Goal: Task Accomplishment & Management: Use online tool/utility

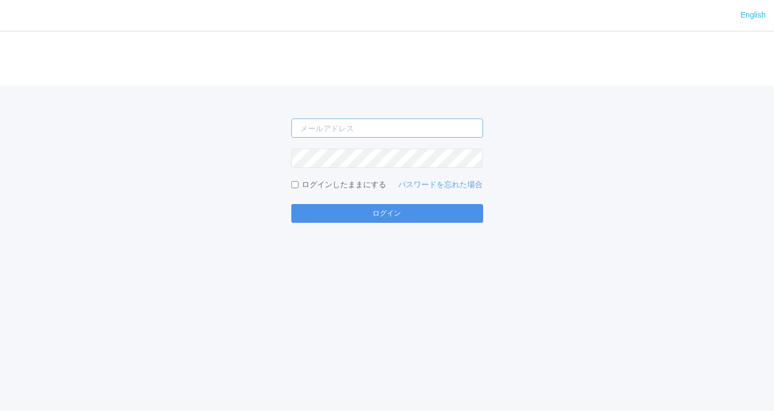
type input "[EMAIL_ADDRESS][PERSON_NAME][DOMAIN_NAME]"
click at [310, 214] on button "ログイン" at bounding box center [388, 213] width 192 height 19
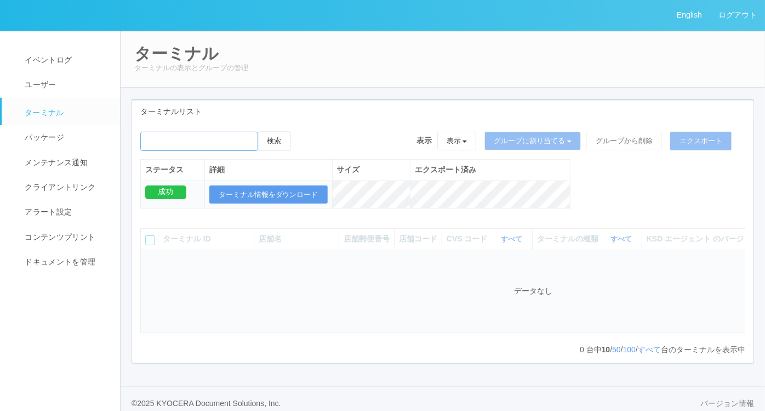
click at [230, 146] on input "emailSearch" at bounding box center [199, 141] width 118 height 19
type input "舞浜"
click at [272, 146] on button "検索" at bounding box center [274, 141] width 33 height 20
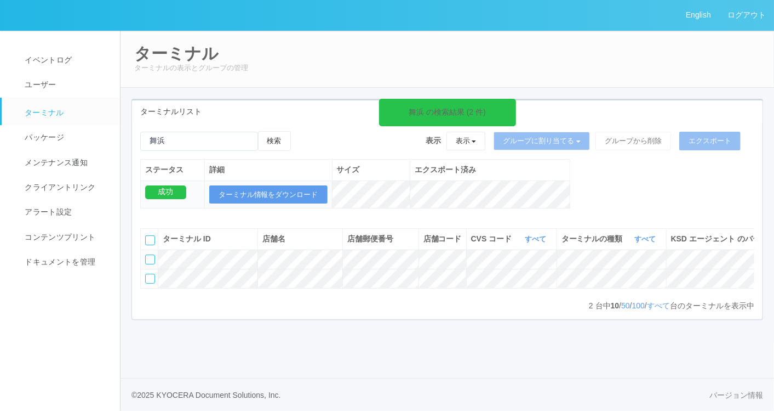
click at [589, 311] on p "2 台中 10 / 50 / 100 / すべて 台のターミナルを表示中" at bounding box center [672, 306] width 166 height 12
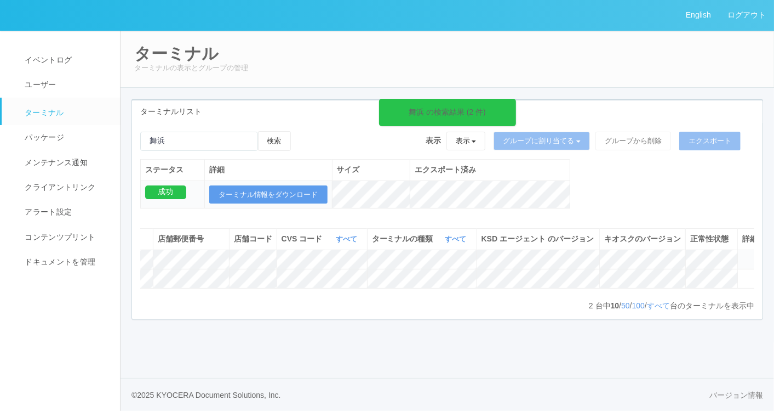
scroll to position [0, 197]
click at [302, 131] on icon at bounding box center [302, 131] width 0 height 0
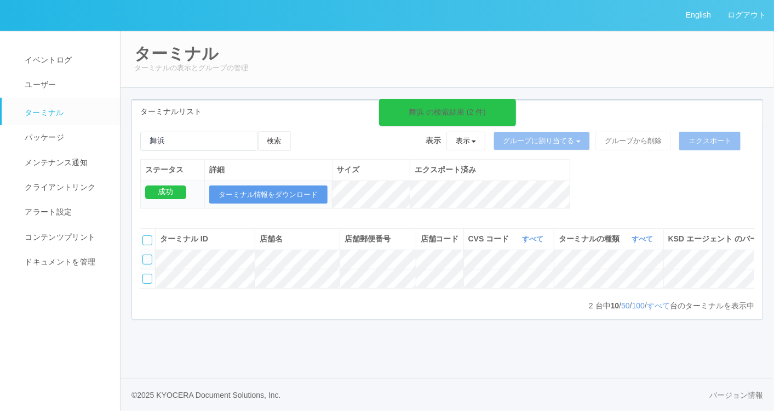
scroll to position [0, 0]
click at [146, 264] on div at bounding box center [150, 259] width 10 height 10
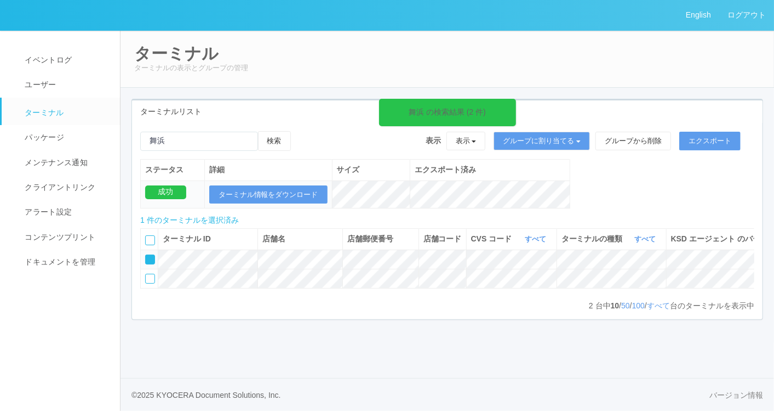
click at [302, 131] on icon at bounding box center [302, 131] width 0 height 0
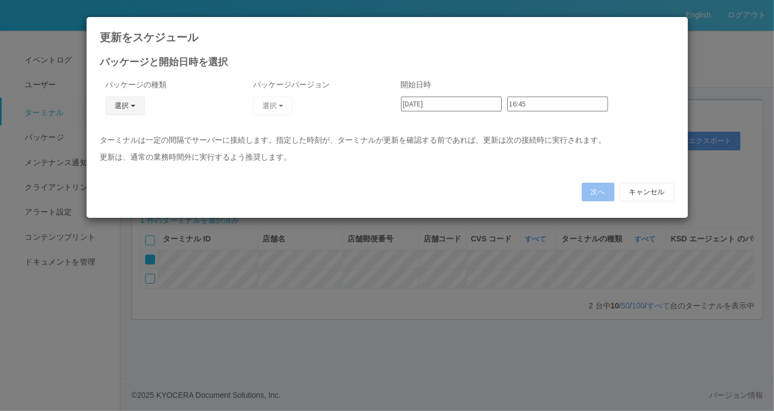
click at [139, 107] on button "選択" at bounding box center [125, 105] width 39 height 19
click at [125, 147] on link "キオスク" at bounding box center [109, 153] width 87 height 17
click at [285, 108] on button "選択" at bounding box center [272, 105] width 39 height 19
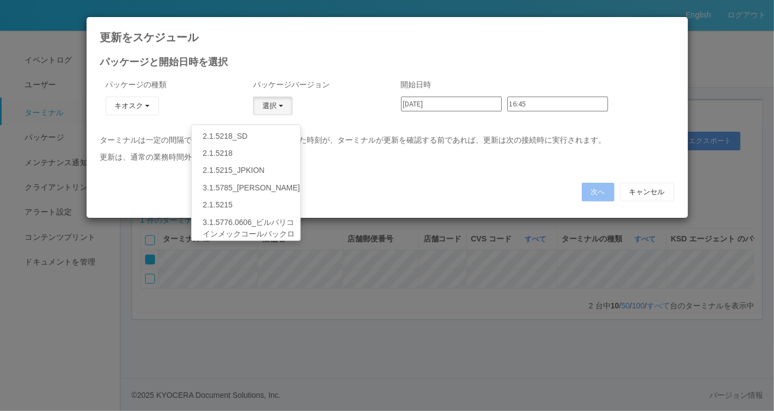
click at [397, 181] on div "次へ キャンセル" at bounding box center [387, 192] width 591 height 30
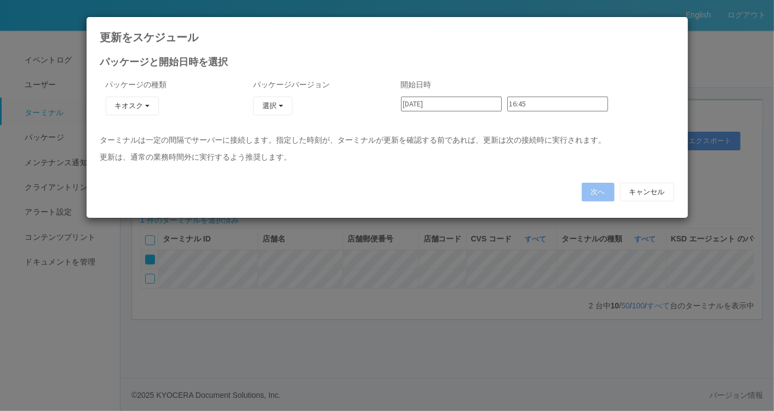
click at [675, 25] on icon at bounding box center [675, 25] width 0 height 0
type input "16:43"
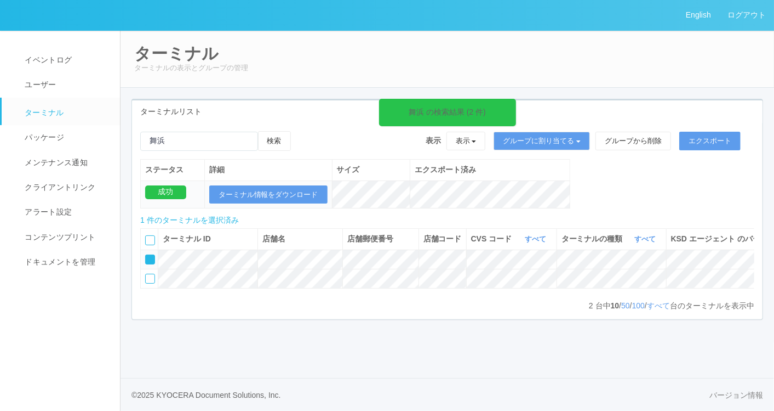
click at [146, 255] on icon at bounding box center [146, 255] width 0 height 0
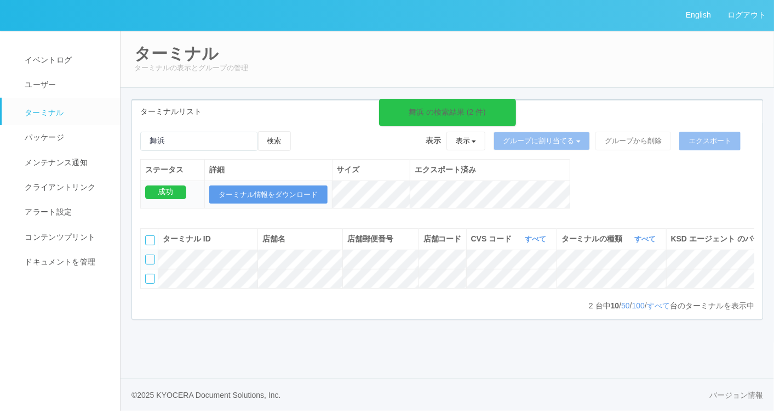
click at [739, 87] on div "ターミナル ターミナルの表示とグループの管理" at bounding box center [447, 59] width 655 height 58
click at [149, 264] on div at bounding box center [150, 259] width 10 height 10
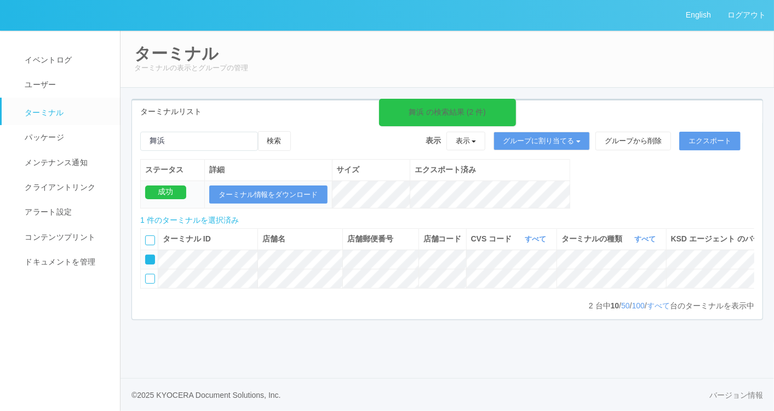
click at [302, 131] on icon at bounding box center [302, 131] width 0 height 0
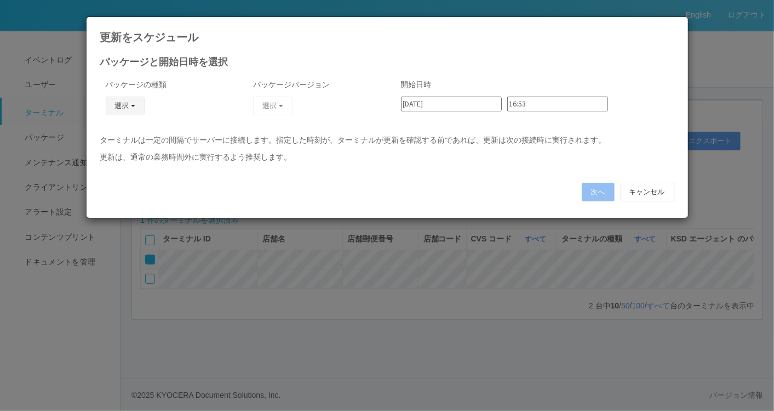
click at [131, 101] on button "選択" at bounding box center [125, 105] width 39 height 19
click at [96, 147] on link "キオスク" at bounding box center [109, 153] width 87 height 17
click at [675, 25] on icon at bounding box center [675, 25] width 0 height 0
type input "16:43"
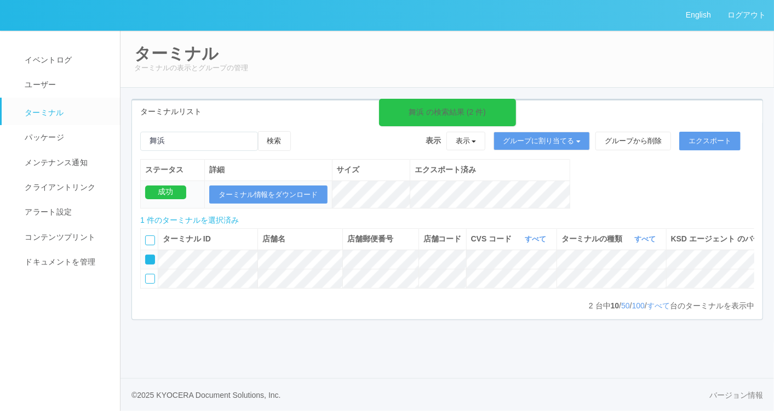
click at [572, 54] on h2 "ターミナル" at bounding box center [447, 53] width 626 height 18
click at [349, 54] on h2 "ターミナル" at bounding box center [447, 53] width 626 height 18
click at [736, 14] on link "ログアウト" at bounding box center [747, 15] width 55 height 30
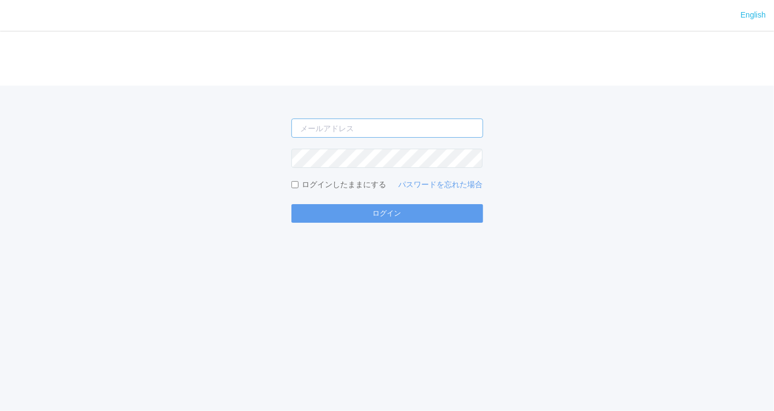
type input "[EMAIL_ADDRESS][PERSON_NAME][DOMAIN_NAME]"
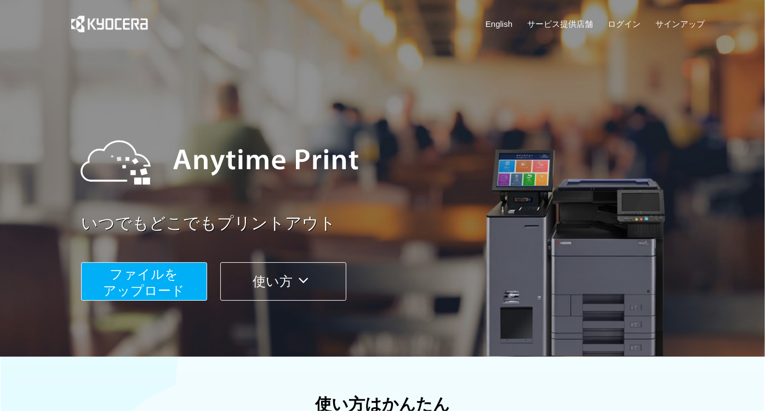
click at [174, 281] on span "ファイルを ​​アップロード" at bounding box center [145, 281] width 82 height 31
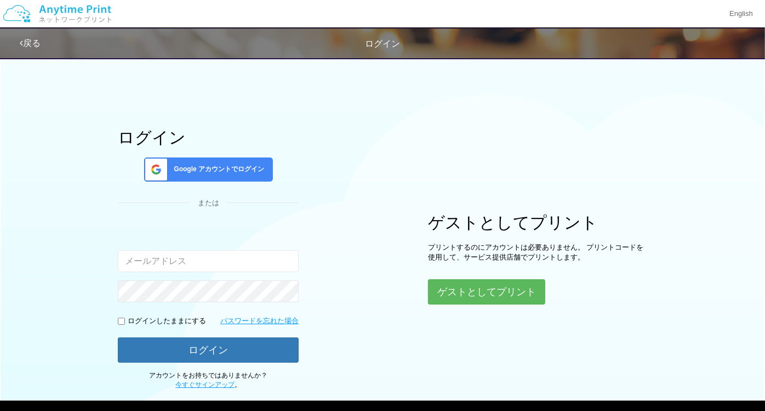
type input "[EMAIL_ADDRESS][PERSON_NAME][DOMAIN_NAME]"
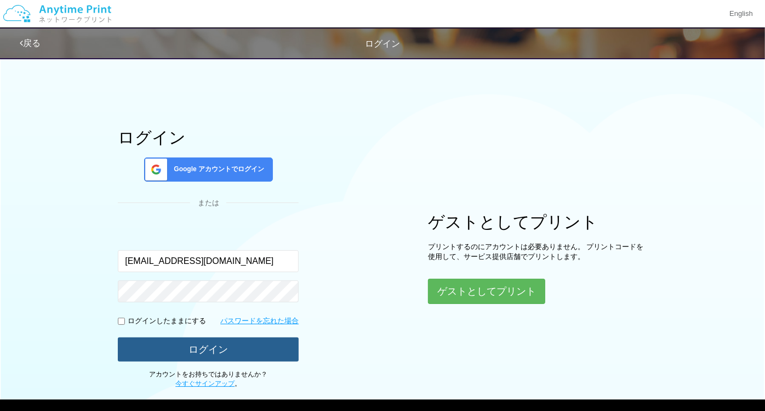
click at [162, 337] on button "ログイン" at bounding box center [208, 349] width 181 height 24
click at [163, 346] on button "ログイン" at bounding box center [208, 349] width 181 height 24
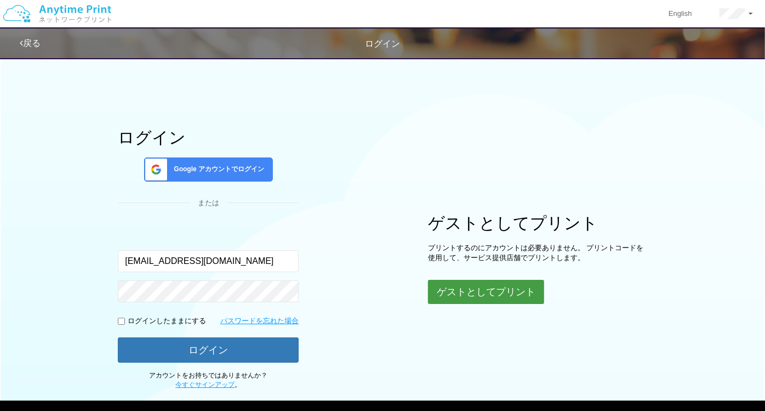
click at [450, 296] on button "ゲストとしてプリント" at bounding box center [486, 292] width 116 height 24
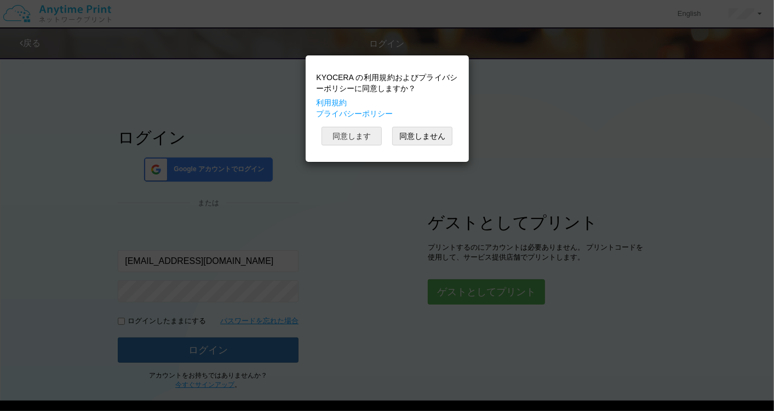
click at [371, 139] on button "同意します" at bounding box center [352, 136] width 60 height 19
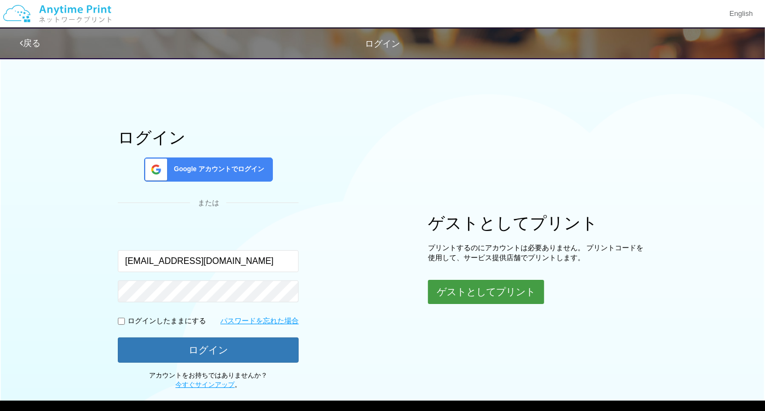
scroll to position [56, 0]
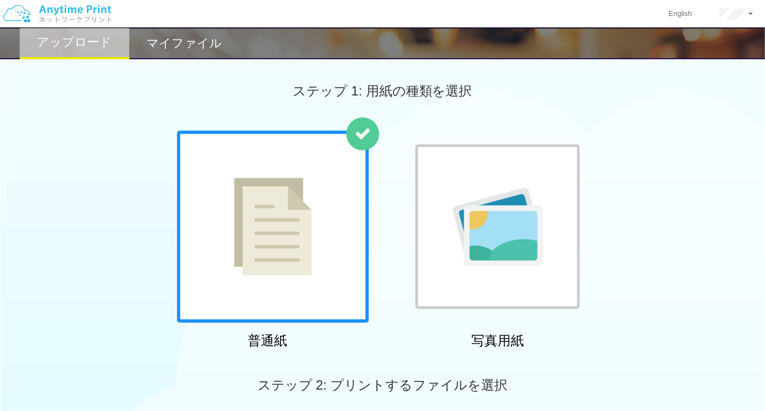
click at [306, 254] on div at bounding box center [273, 226] width 192 height 192
click at [298, 230] on img at bounding box center [273, 227] width 78 height 98
click at [279, 197] on img at bounding box center [273, 227] width 78 height 98
click at [290, 200] on img at bounding box center [273, 227] width 78 height 98
click at [459, 212] on img at bounding box center [498, 226] width 90 height 78
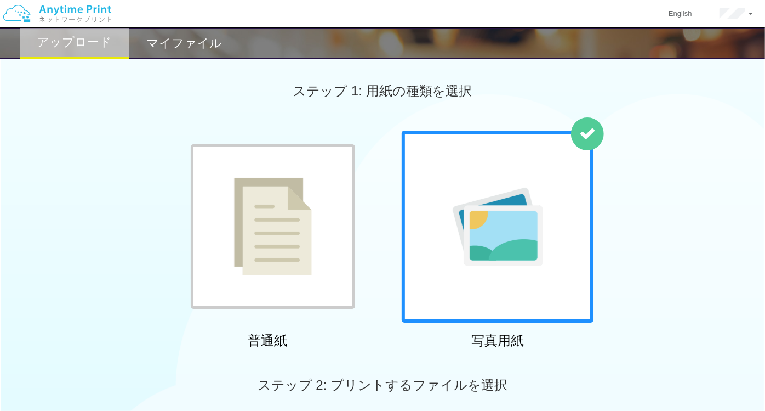
click at [480, 222] on img at bounding box center [498, 226] width 90 height 78
click at [313, 187] on div at bounding box center [273, 226] width 164 height 164
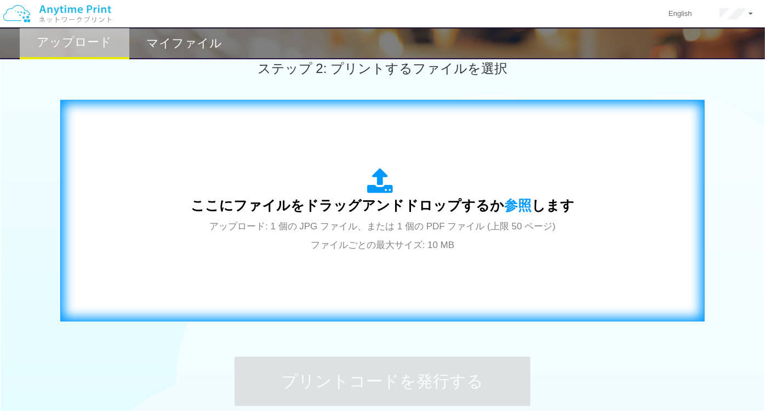
scroll to position [122, 0]
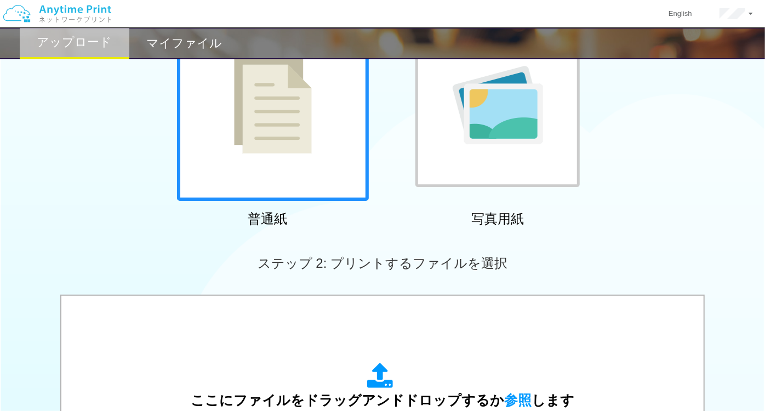
click at [450, 155] on div at bounding box center [497, 104] width 164 height 164
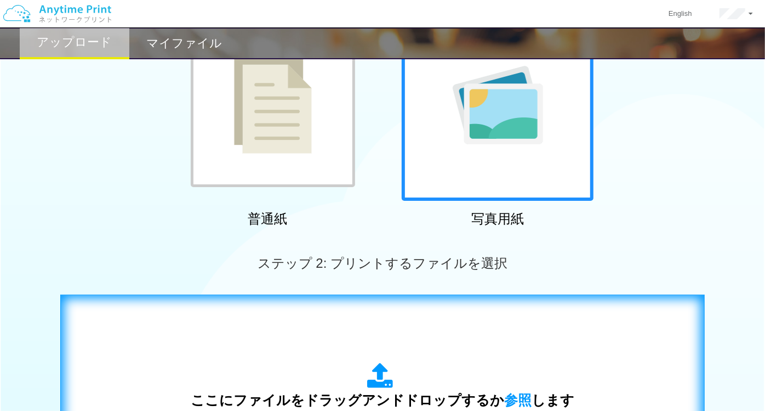
click at [375, 327] on div "ここにファイルをドラッグアンドドロップするか 参照 します アップロード: 1 - 10 個の JPG ファイル ファイルごとの最大サイズ: 10 MB" at bounding box center [383, 405] width 622 height 198
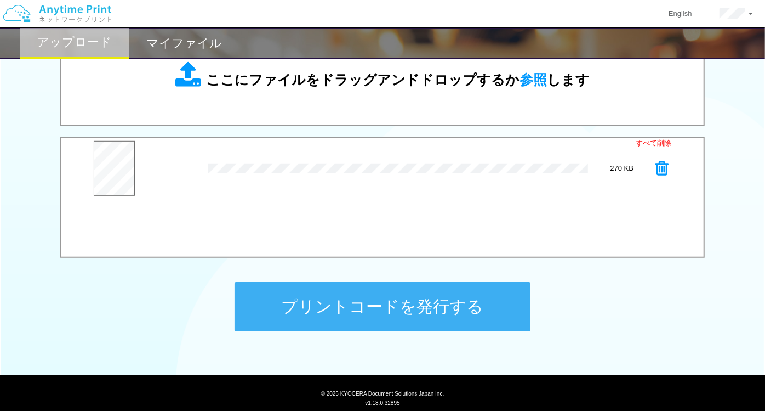
scroll to position [423, 0]
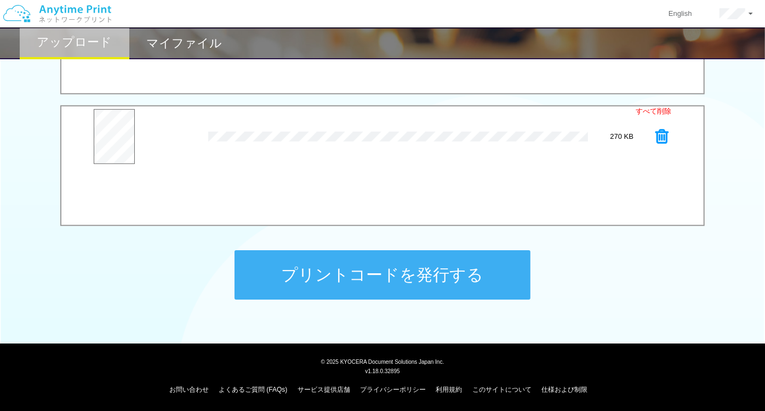
click at [310, 265] on button "プリントコードを発行する" at bounding box center [383, 274] width 296 height 49
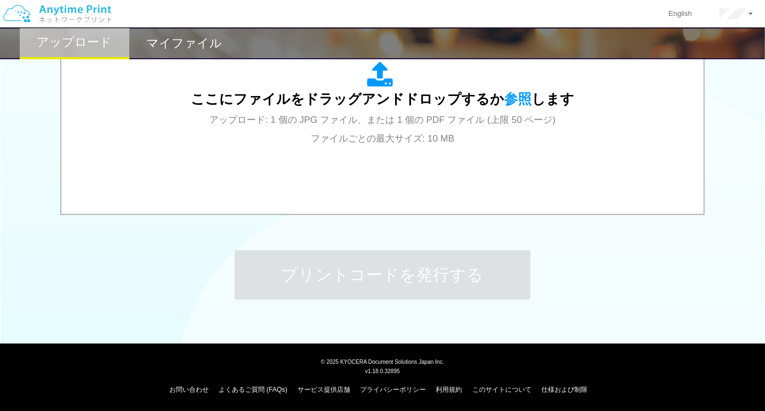
scroll to position [0, 0]
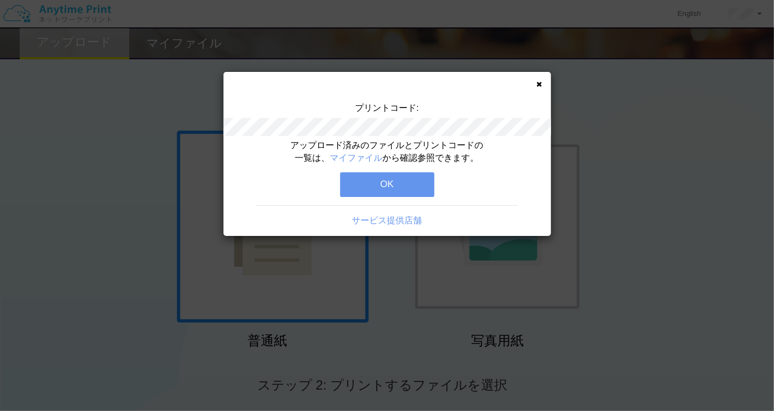
click at [395, 185] on button "OK" at bounding box center [387, 184] width 94 height 24
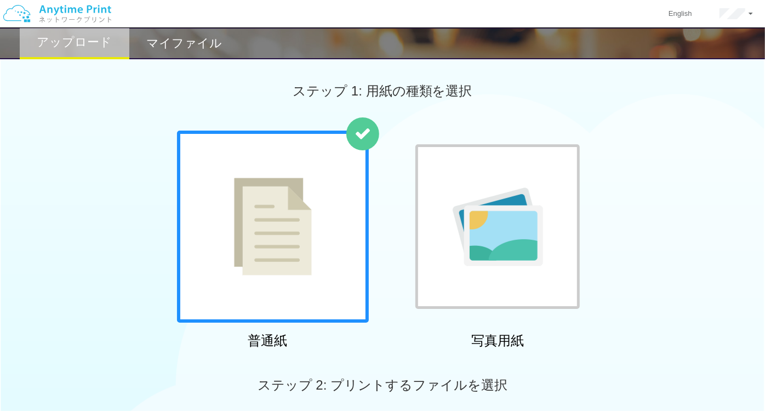
click at [429, 233] on div at bounding box center [497, 226] width 164 height 164
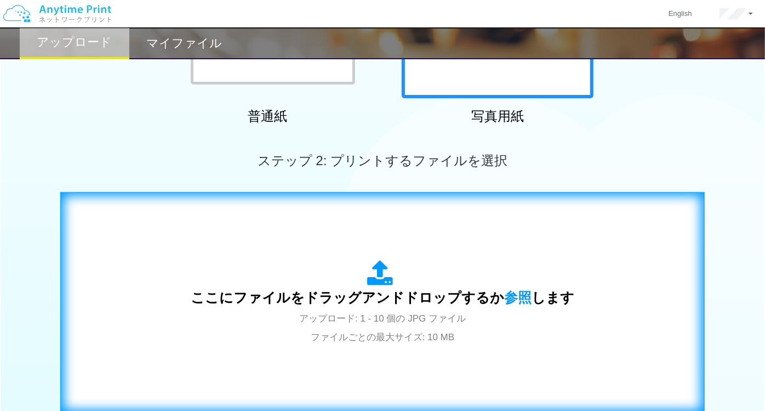
scroll to position [179, 0]
